Goal: Task Accomplishment & Management: Manage account settings

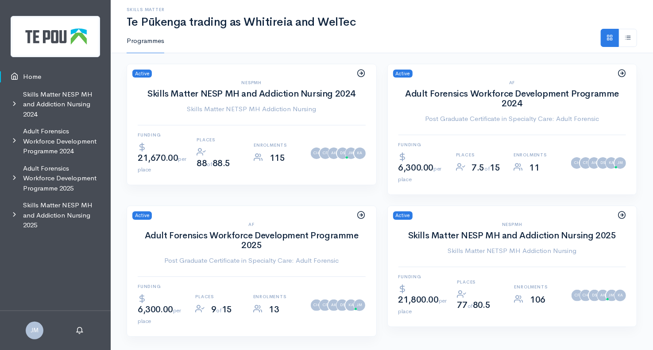
click at [55, 207] on link "Skills Matter NESP MH and Addiction Nursing 2025" at bounding box center [55, 215] width 111 height 37
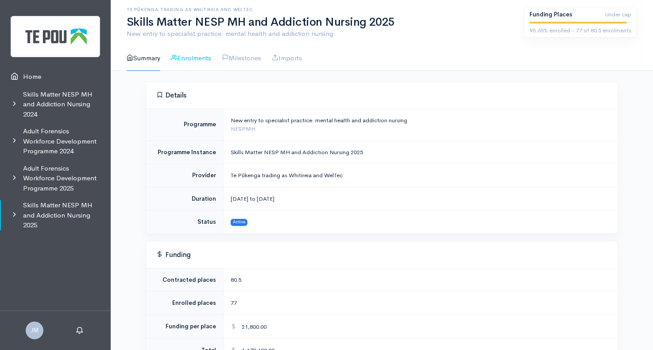
click at [183, 55] on link "Enrolments" at bounding box center [191, 58] width 40 height 25
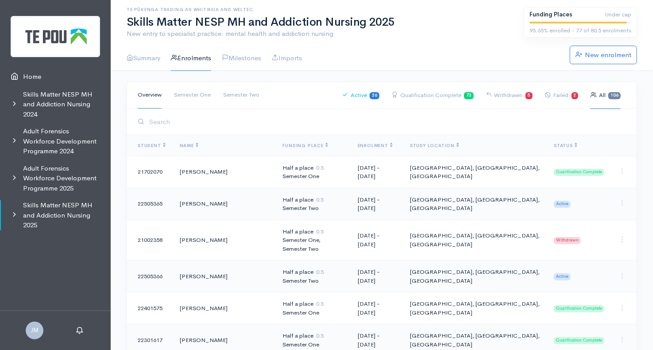
click at [364, 98] on link "Active 26" at bounding box center [360, 95] width 37 height 27
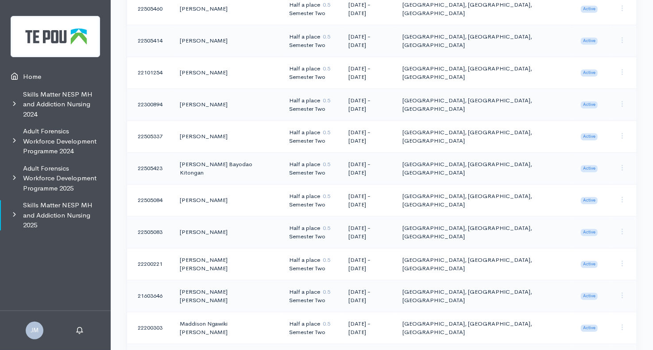
scroll to position [443, 0]
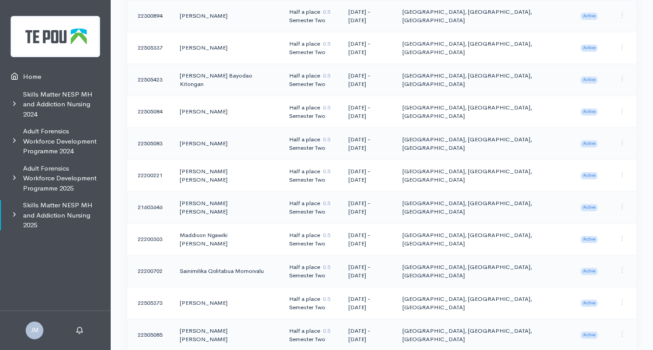
click at [229, 196] on td "[PERSON_NAME] [PERSON_NAME]" at bounding box center [227, 207] width 109 height 32
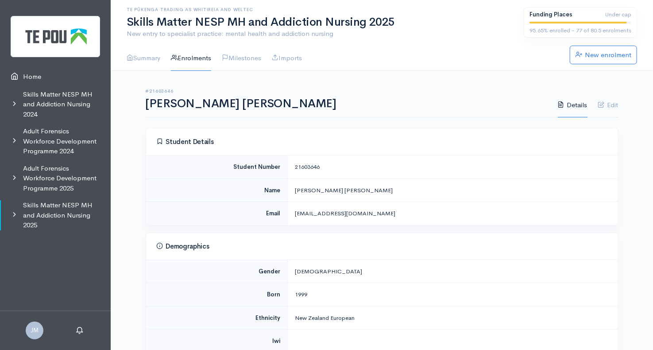
scroll to position [177, 0]
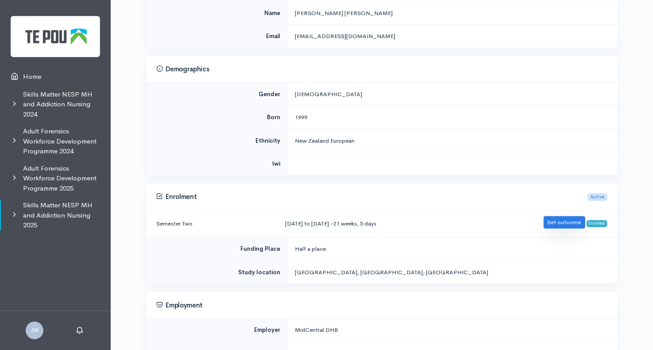
click at [554, 220] on link "Set outcome" at bounding box center [565, 222] width 42 height 13
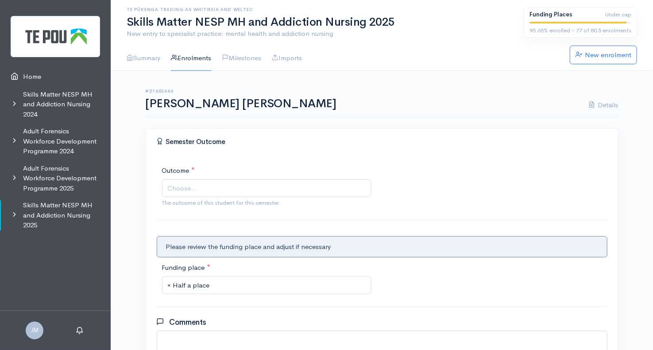
click at [253, 189] on span "Choose..." at bounding box center [268, 188] width 200 height 10
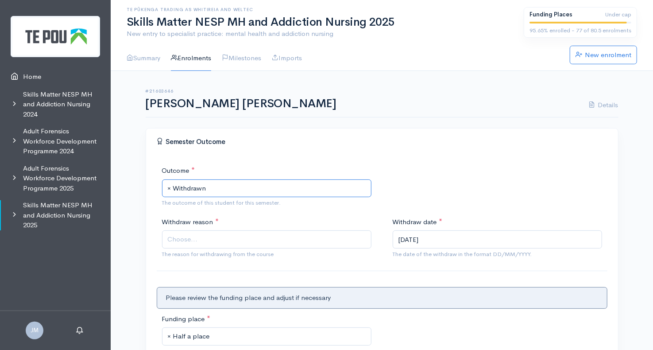
scroll to position [44, 0]
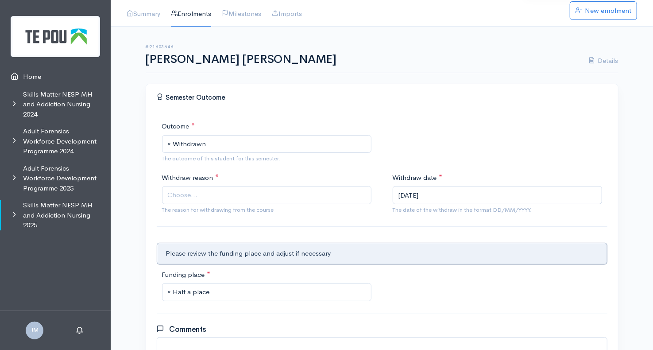
click at [188, 187] on span "Choose..." at bounding box center [267, 195] width 210 height 18
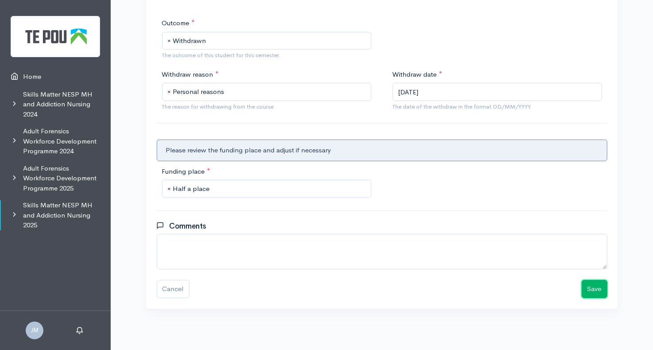
click at [598, 287] on button "Save" at bounding box center [595, 289] width 26 height 18
